Goal: Transaction & Acquisition: Purchase product/service

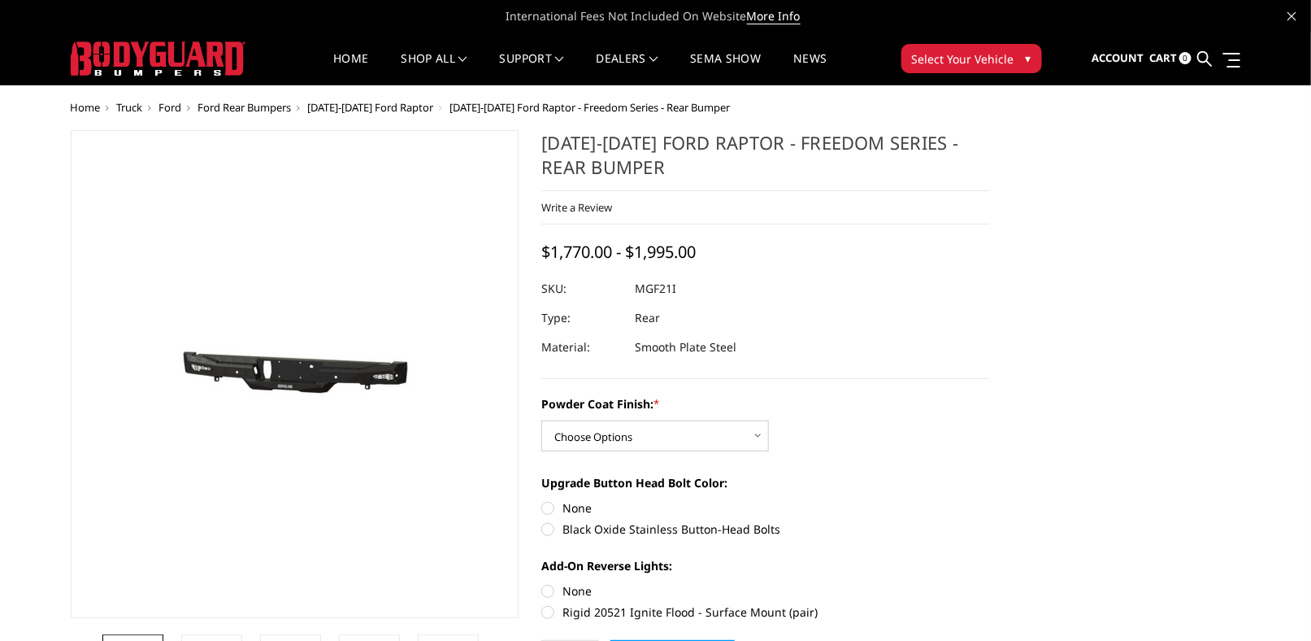
click at [708, 435] on select "Choose Options Bare Metal Texture Black Powder Coat" at bounding box center [655, 435] width 228 height 31
click at [541, 420] on select "Choose Options Bare Metal Texture Black Powder Coat" at bounding box center [655, 435] width 228 height 31
click at [691, 429] on select "Choose Options Bare Metal Texture Black Powder Coat" at bounding box center [655, 435] width 228 height 31
click at [541, 420] on select "Choose Options Bare Metal Texture Black Powder Coat" at bounding box center [655, 435] width 228 height 31
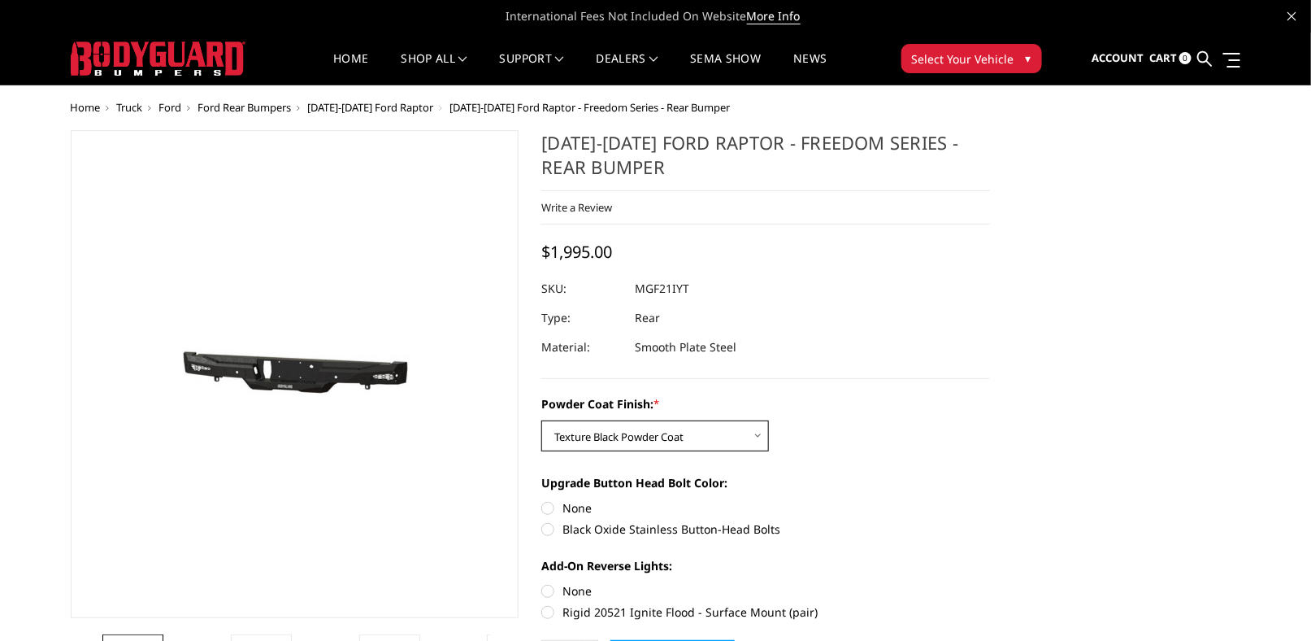
click at [702, 428] on select "Choose Options Bare Metal Texture Black Powder Coat" at bounding box center [655, 435] width 228 height 31
click at [541, 420] on select "Choose Options Bare Metal Texture Black Powder Coat" at bounding box center [655, 435] width 228 height 31
click at [705, 444] on select "Choose Options Bare Metal Texture Black Powder Coat" at bounding box center [655, 435] width 228 height 31
click at [541, 420] on select "Choose Options Bare Metal Texture Black Powder Coat" at bounding box center [655, 435] width 228 height 31
click at [718, 451] on div "Powder Coat Finish: * Choose Options Bare Metal Texture Black Powder Coat Upgra…" at bounding box center [765, 506] width 449 height 222
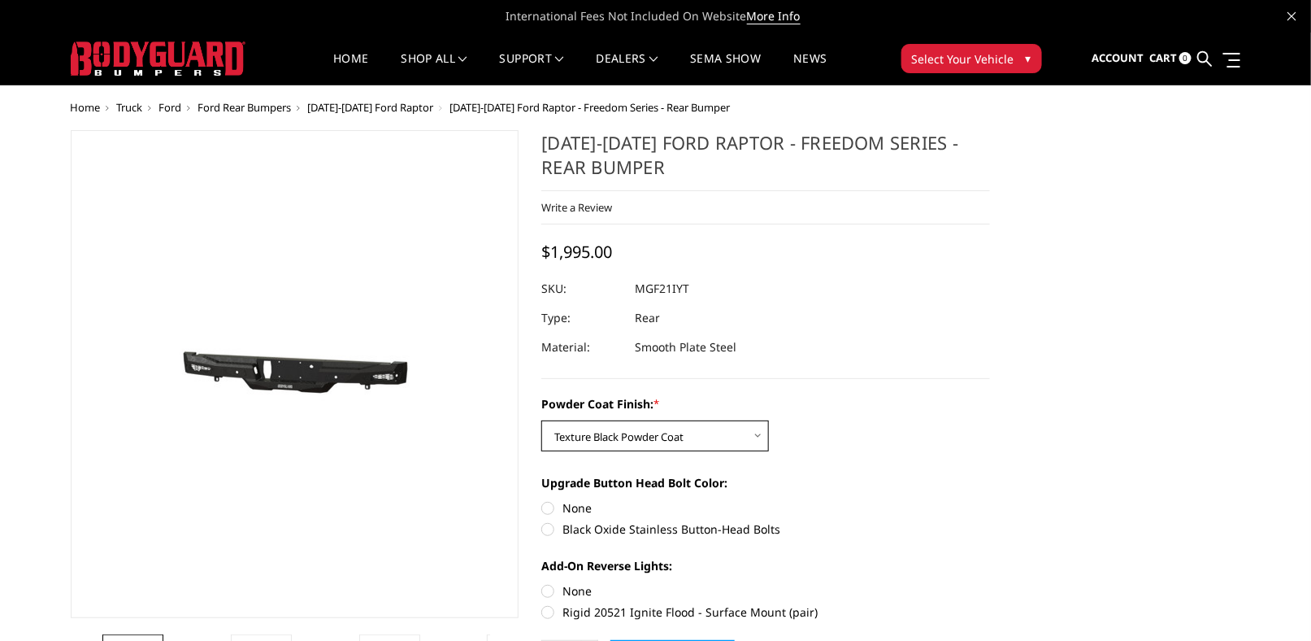
drag, startPoint x: 720, startPoint y: 434, endPoint x: 720, endPoint y: 443, distance: 8.9
click at [720, 436] on select "Choose Options Bare Metal Texture Black Powder Coat" at bounding box center [655, 435] width 228 height 31
click at [541, 420] on select "Choose Options Bare Metal Texture Black Powder Coat" at bounding box center [655, 435] width 228 height 31
click at [719, 441] on select "Choose Options Bare Metal Texture Black Powder Coat" at bounding box center [655, 435] width 228 height 31
click at [541, 420] on select "Choose Options Bare Metal Texture Black Powder Coat" at bounding box center [655, 435] width 228 height 31
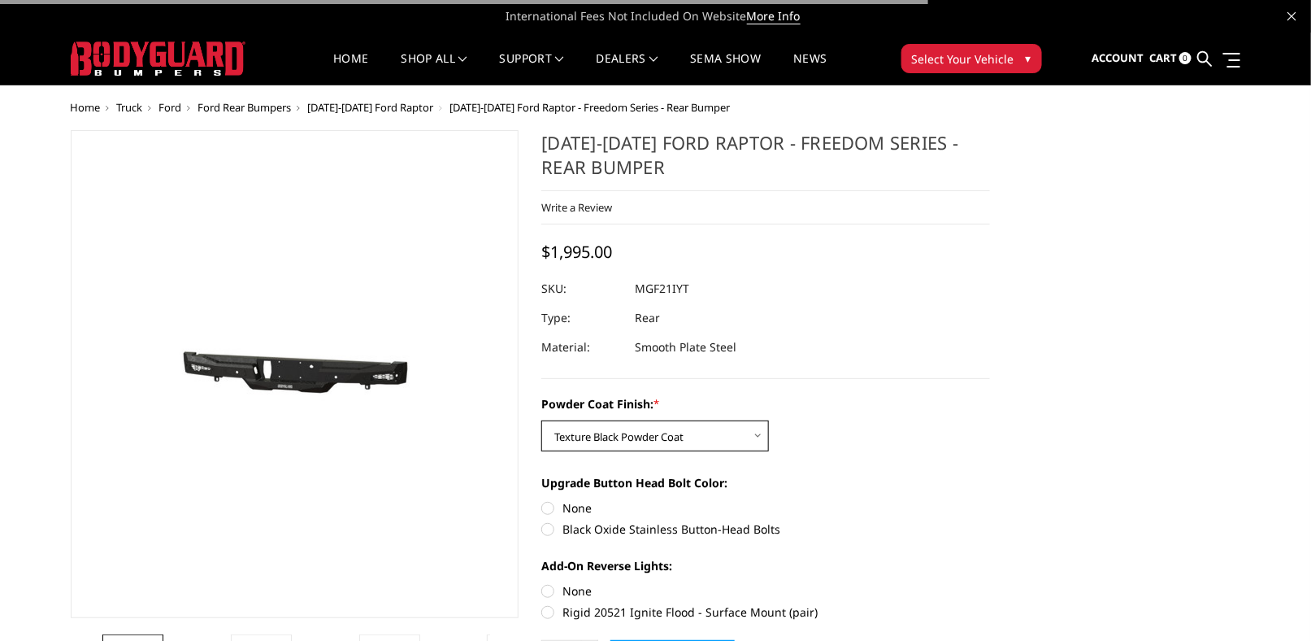
click at [705, 430] on select "Choose Options Bare Metal Texture Black Powder Coat" at bounding box center [655, 435] width 228 height 31
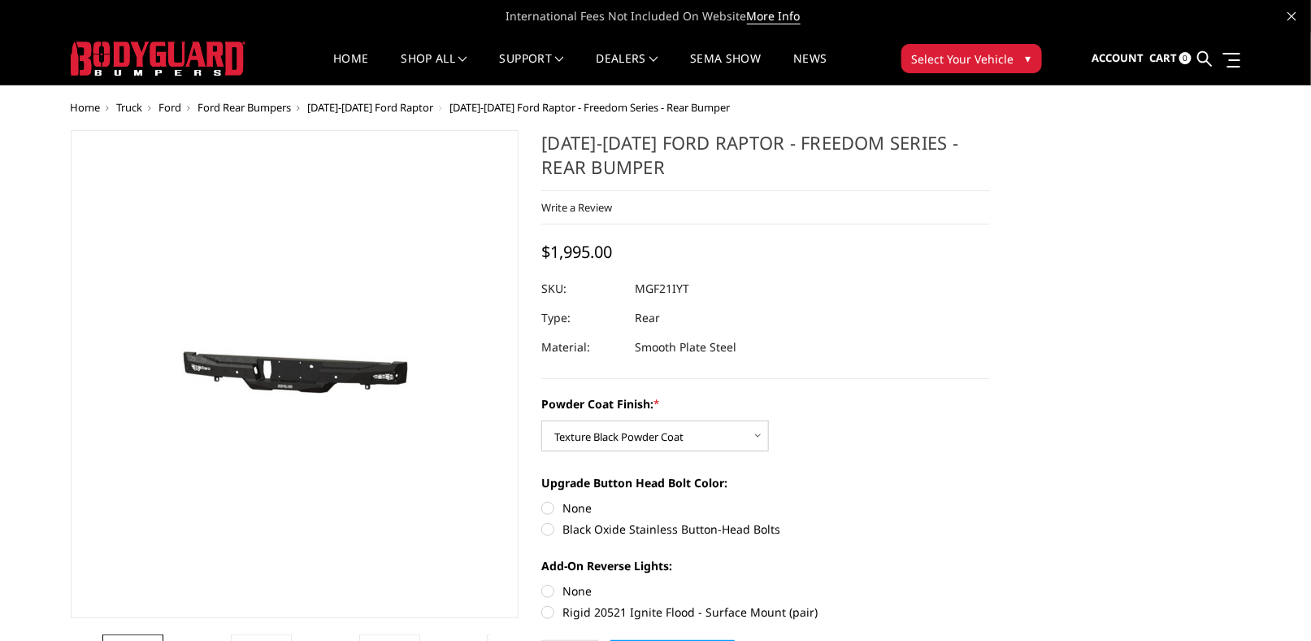
click at [637, 415] on div "Powder Coat Finish: * Choose Options Bare Metal Texture Black Powder Coat" at bounding box center [765, 423] width 449 height 56
click at [637, 441] on select "Choose Options Bare Metal Texture Black Powder Coat" at bounding box center [655, 435] width 228 height 31
click at [541, 420] on select "Choose Options Bare Metal Texture Black Powder Coat" at bounding box center [655, 435] width 228 height 31
drag, startPoint x: 633, startPoint y: 287, endPoint x: 698, endPoint y: 289, distance: 65.1
click at [698, 289] on div at bounding box center [765, 288] width 449 height 29
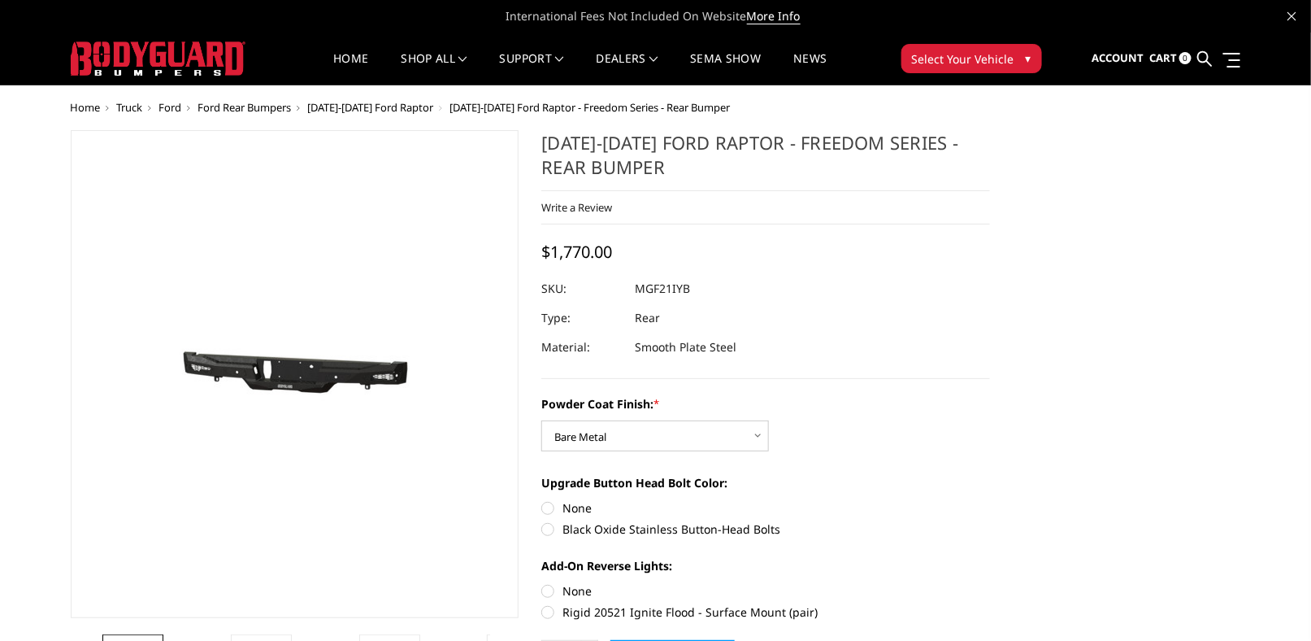
drag, startPoint x: 694, startPoint y: 289, endPoint x: 648, endPoint y: 286, distance: 46.4
click at [648, 286] on dl "SKU: MGF21IYB UPC: Type: Rear Material: Smooth Plate Steel" at bounding box center [765, 318] width 449 height 88
click at [637, 287] on dd "MGF21IYB" at bounding box center [662, 288] width 55 height 29
drag, startPoint x: 637, startPoint y: 287, endPoint x: 678, endPoint y: 288, distance: 41.5
click at [678, 288] on dd "MGF21IYB" at bounding box center [662, 288] width 55 height 29
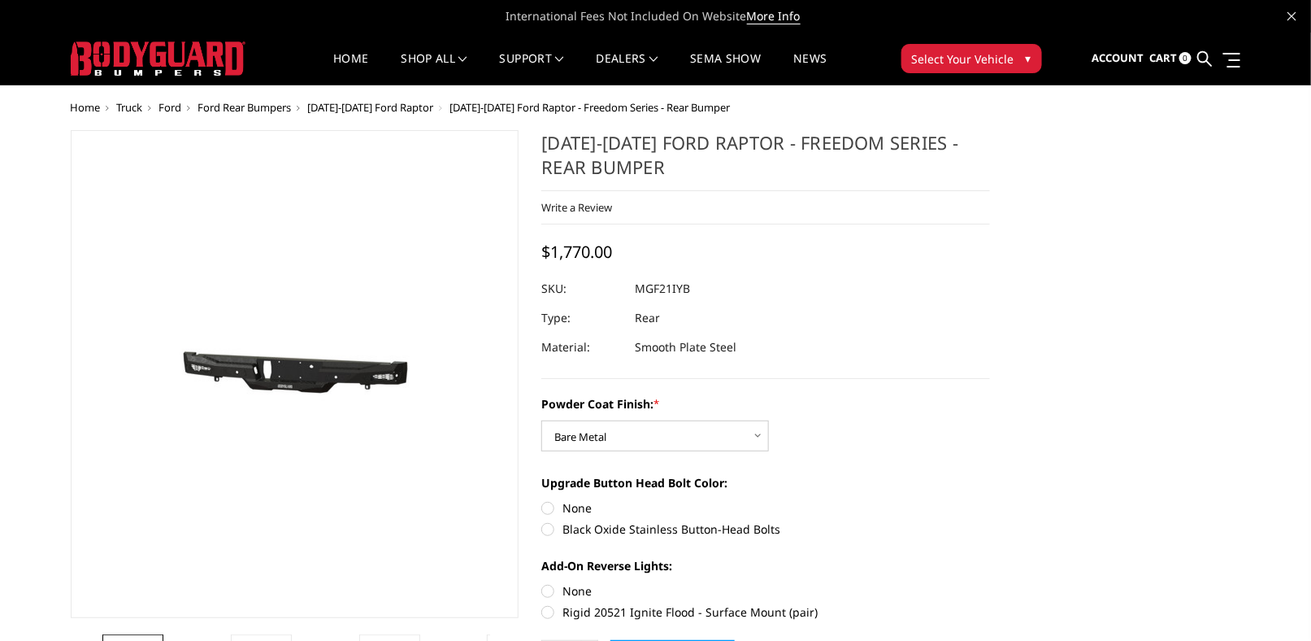
click at [676, 289] on dd "MGF21IYB" at bounding box center [662, 288] width 55 height 29
click at [667, 289] on dd "MGF21IYB" at bounding box center [662, 288] width 55 height 29
click at [642, 289] on dd "MGF21IYB" at bounding box center [662, 288] width 55 height 29
drag, startPoint x: 635, startPoint y: 289, endPoint x: 667, endPoint y: 289, distance: 31.7
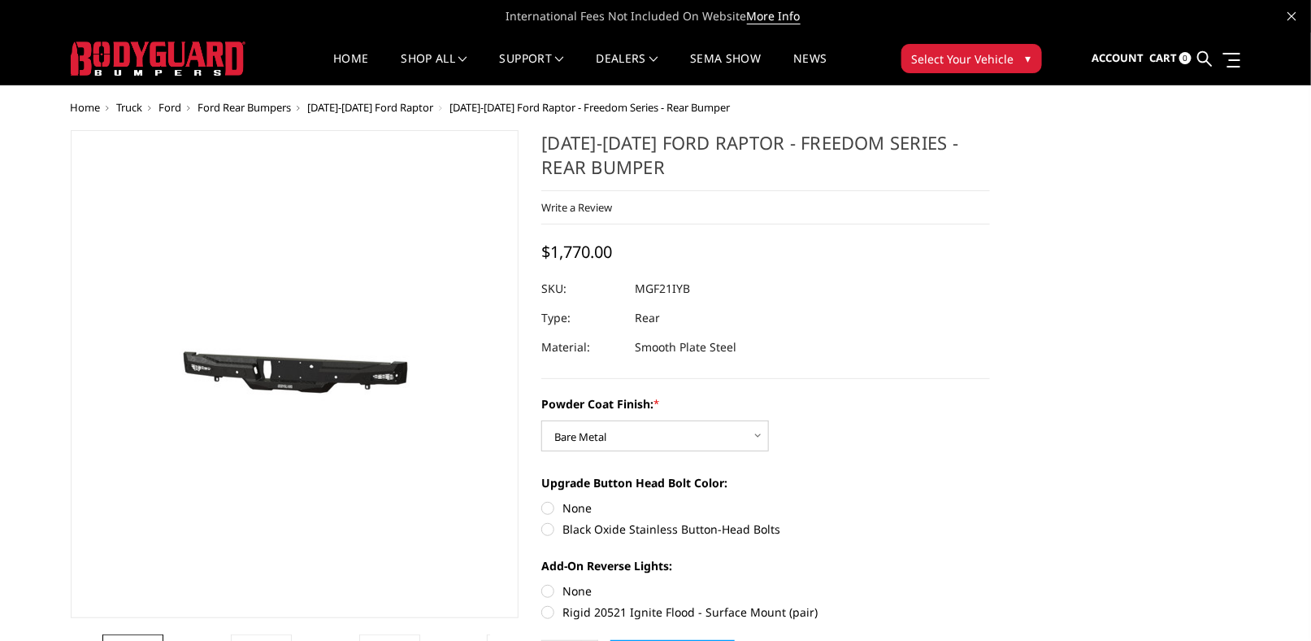
click at [667, 289] on dd "MGF21IYB" at bounding box center [662, 288] width 55 height 29
drag, startPoint x: 643, startPoint y: 289, endPoint x: 620, endPoint y: 286, distance: 22.9
click at [632, 288] on dl "SKU: MGF21IYB UPC: Type: Rear Material: Smooth Plate Steel" at bounding box center [765, 318] width 449 height 88
click at [620, 286] on dt "SKU:" at bounding box center [581, 288] width 81 height 29
drag, startPoint x: 633, startPoint y: 286, endPoint x: 682, endPoint y: 286, distance: 48.8
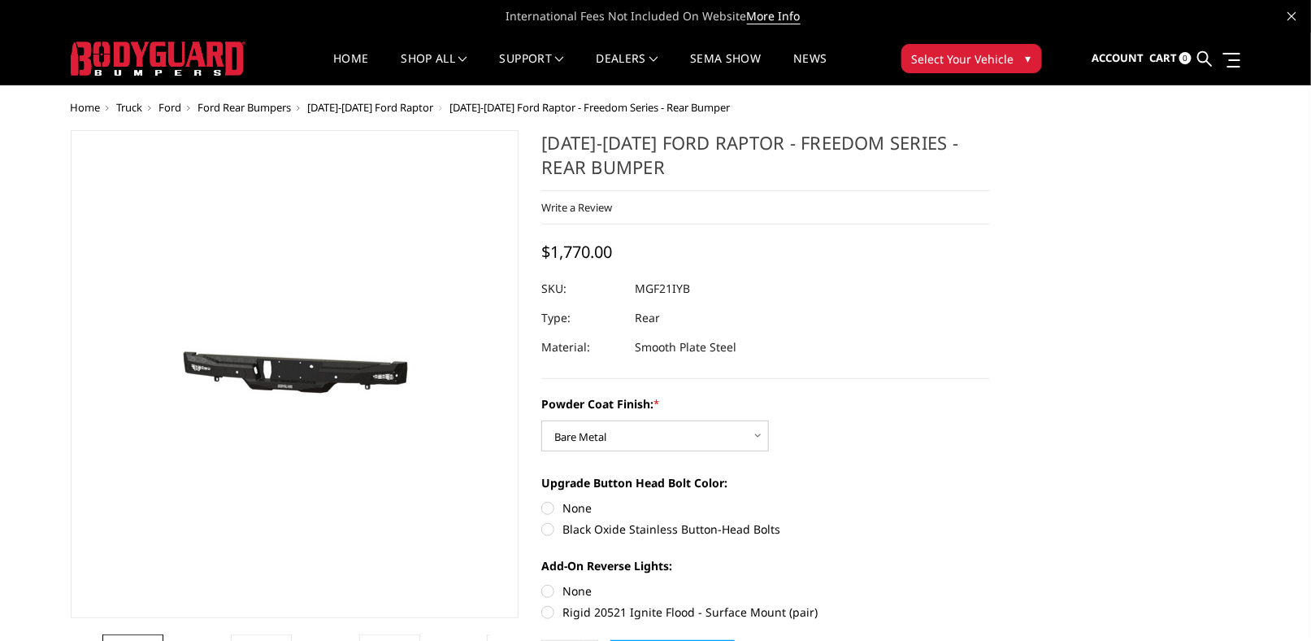
click at [682, 286] on dl "SKU: MGF21IYB UPC: Type: Rear Material: Smooth Plate Steel" at bounding box center [765, 318] width 449 height 88
drag, startPoint x: 684, startPoint y: 285, endPoint x: 645, endPoint y: 285, distance: 39.8
click at [650, 285] on dd "MGF21IYB" at bounding box center [662, 288] width 55 height 29
click at [645, 285] on dd "MGF21IYB" at bounding box center [662, 288] width 55 height 29
drag, startPoint x: 668, startPoint y: 359, endPoint x: 303, endPoint y: 150, distance: 420.6
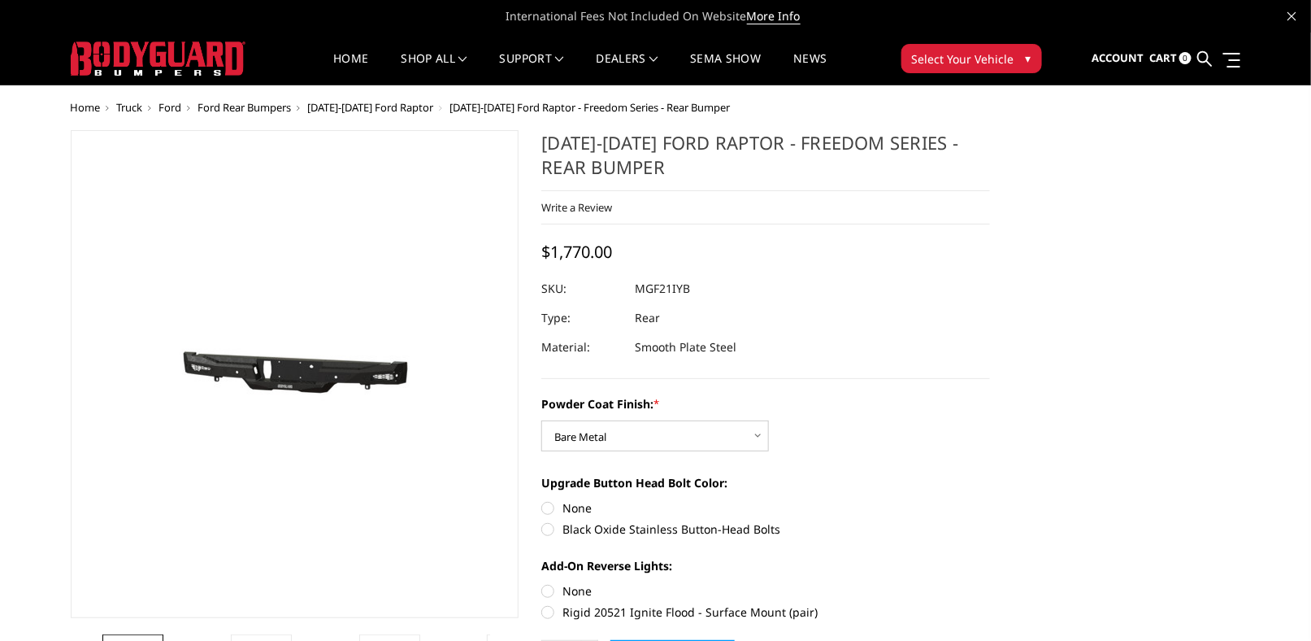
click at [668, 354] on dd "Smooth Plate Steel" at bounding box center [686, 346] width 102 height 29
click at [671, 293] on dd "MGF21IYB" at bounding box center [662, 288] width 55 height 29
click at [772, 289] on div at bounding box center [765, 288] width 449 height 29
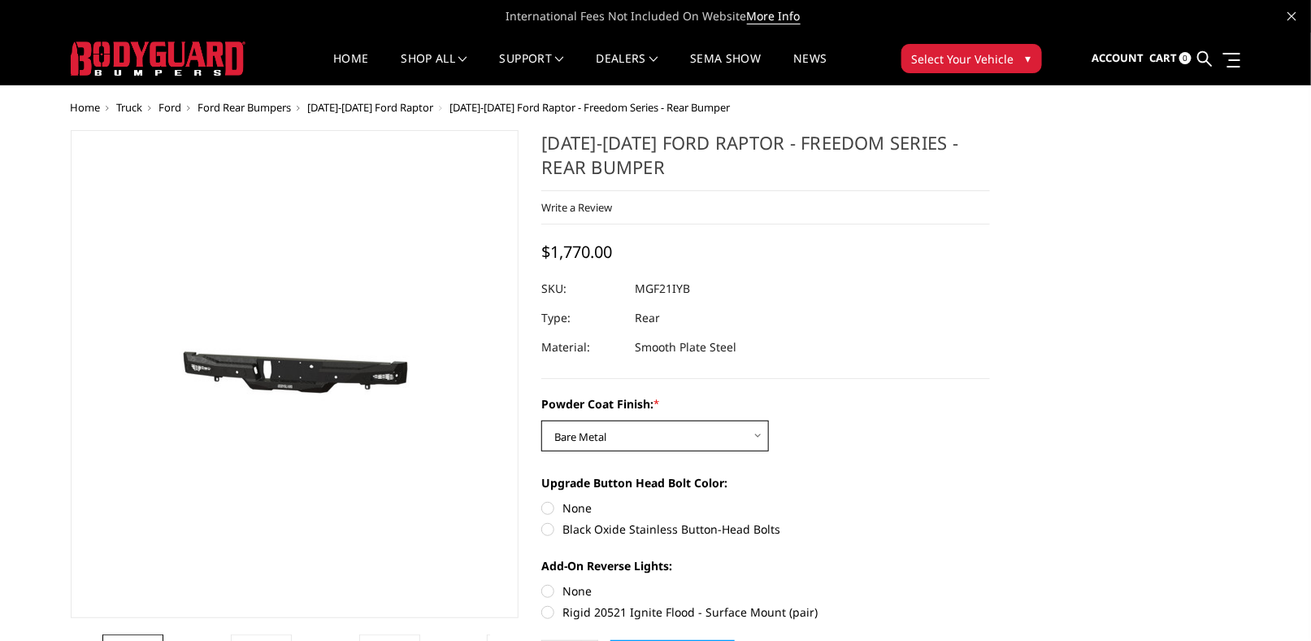
click at [728, 445] on select "Choose Options Bare Metal Texture Black Powder Coat" at bounding box center [655, 435] width 228 height 31
select select "2764"
click at [541, 420] on select "Choose Options Bare Metal Texture Black Powder Coat" at bounding box center [655, 435] width 228 height 31
click at [693, 435] on select "Choose Options Bare Metal Texture Black Powder Coat" at bounding box center [655, 435] width 228 height 31
